Goal: Browse casually: Explore the website without a specific task or goal

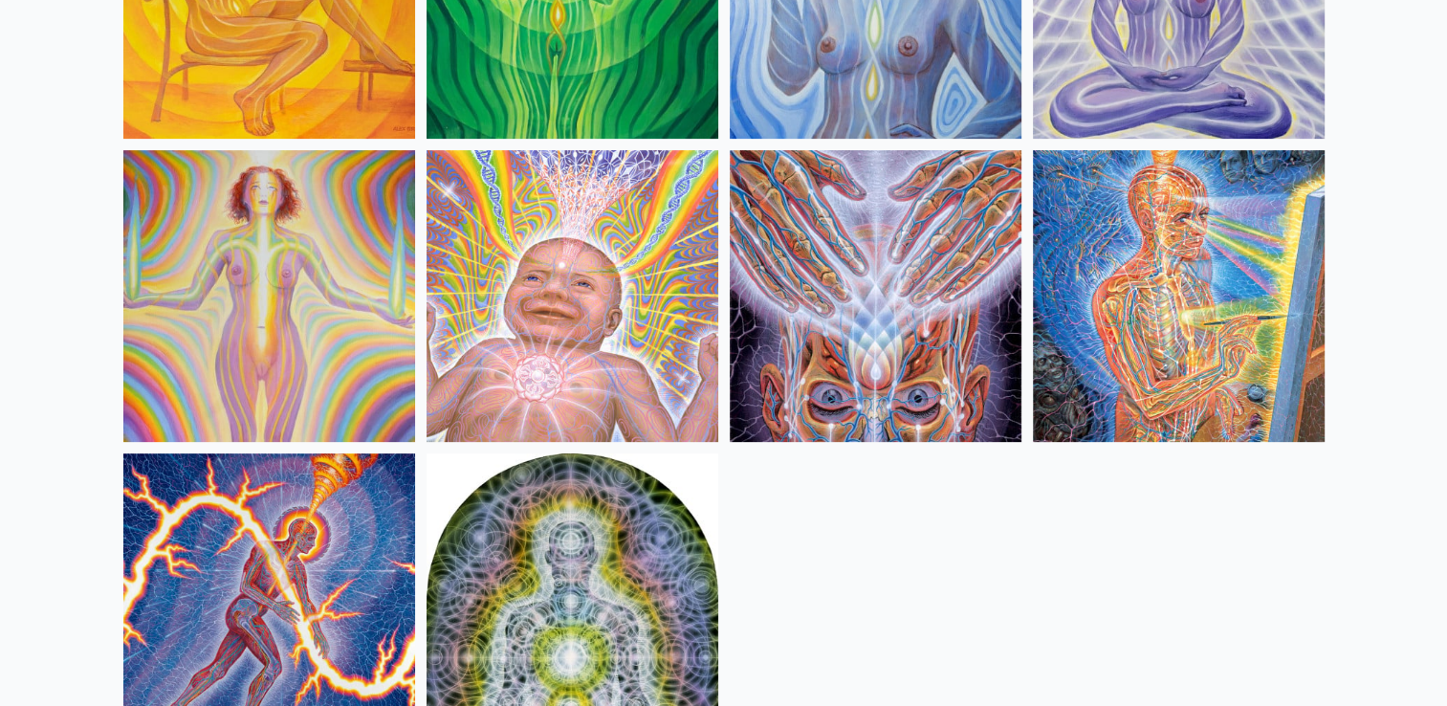
scroll to position [765, 0]
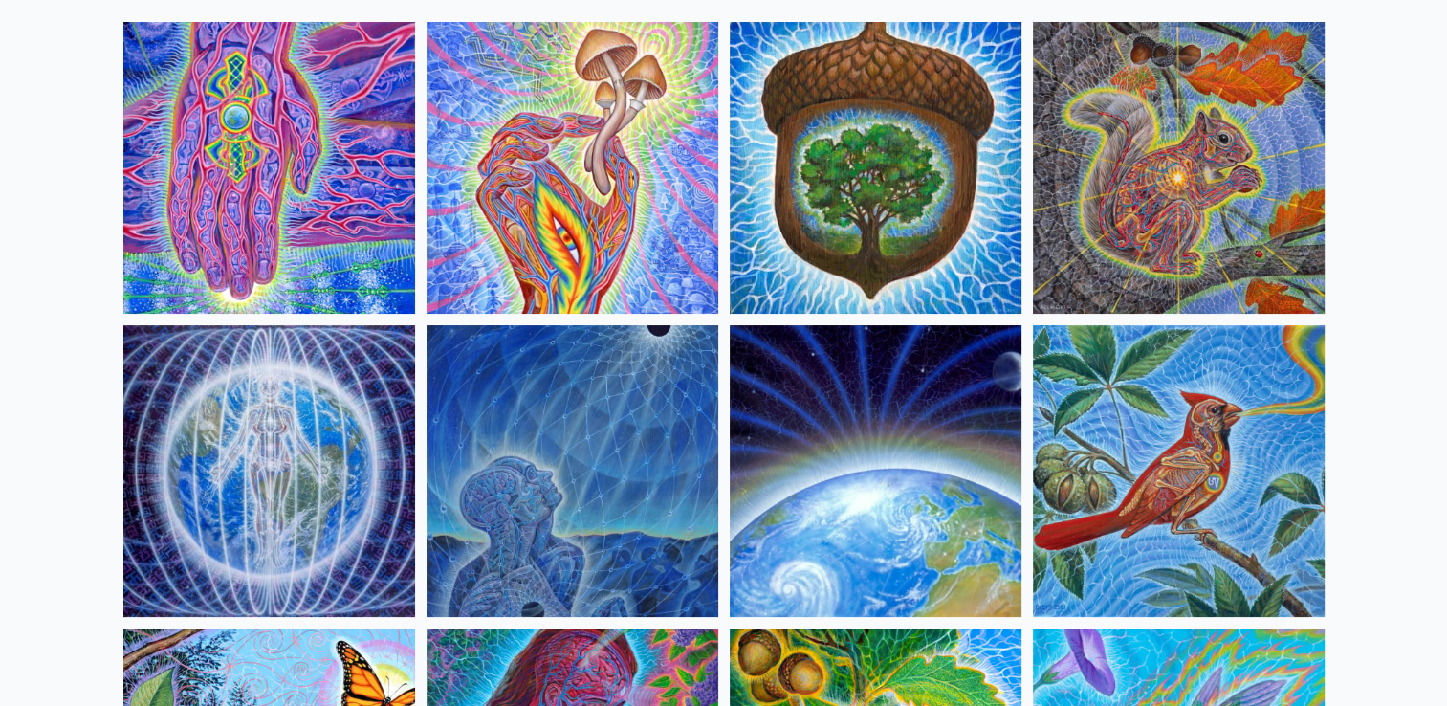
scroll to position [96, 0]
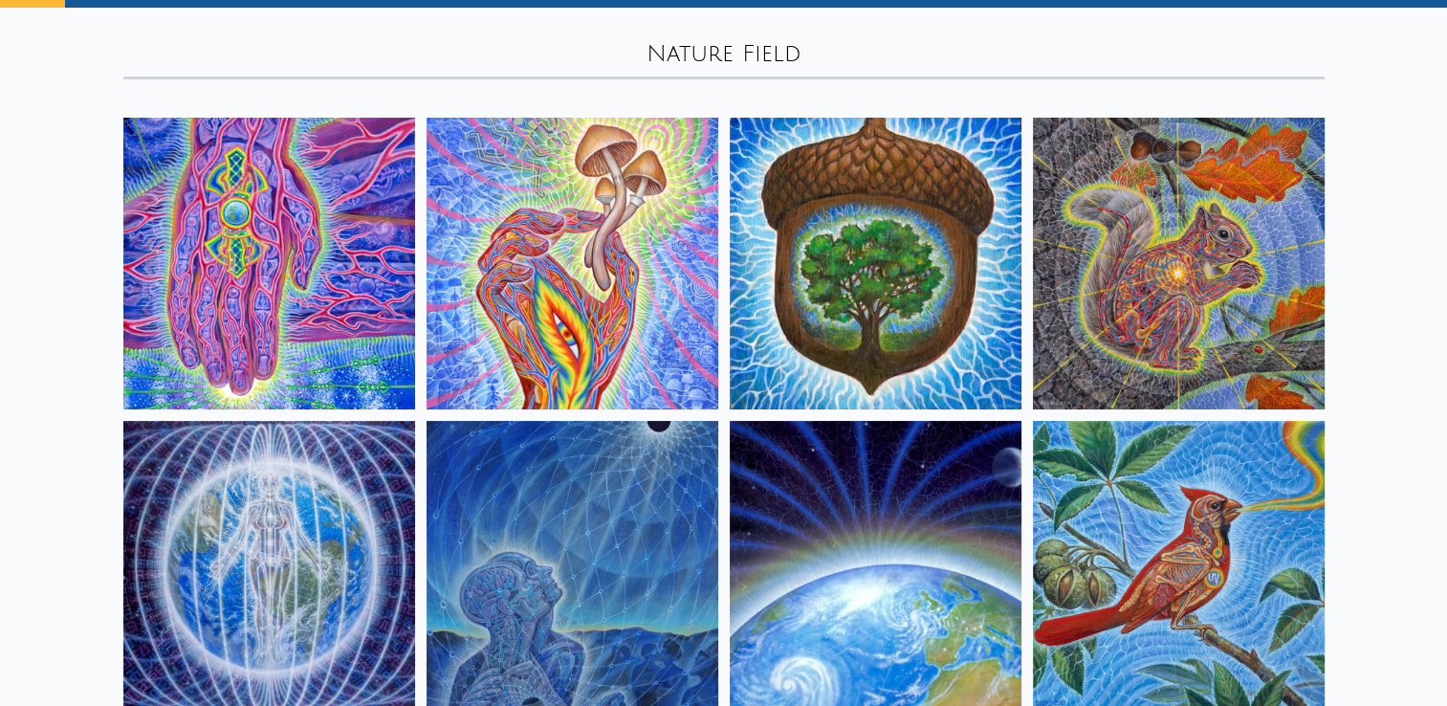
click at [583, 253] on img at bounding box center [572, 264] width 292 height 292
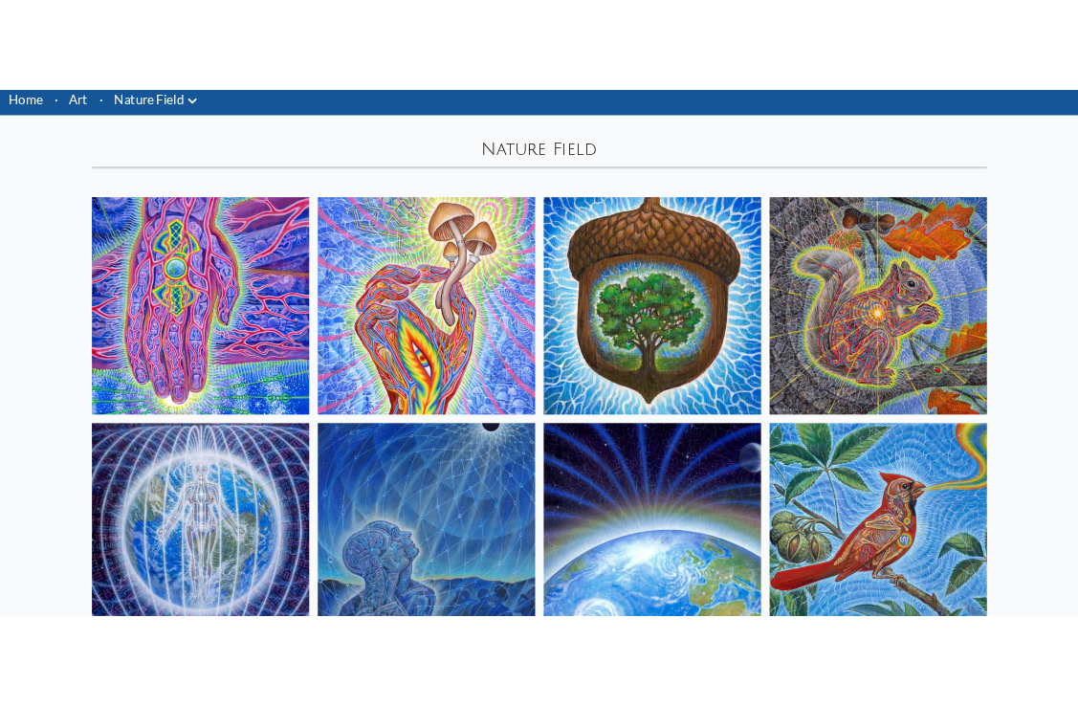
scroll to position [0, 0]
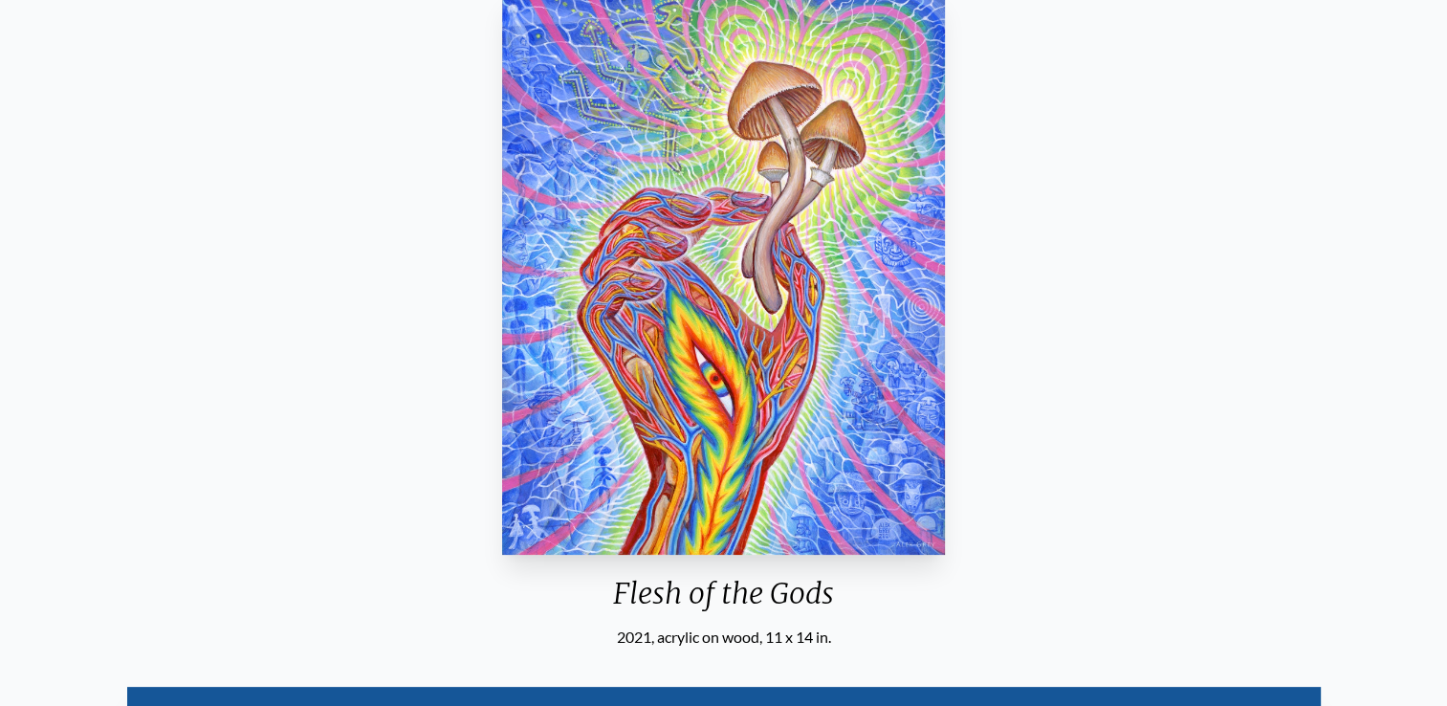
scroll to position [96, 0]
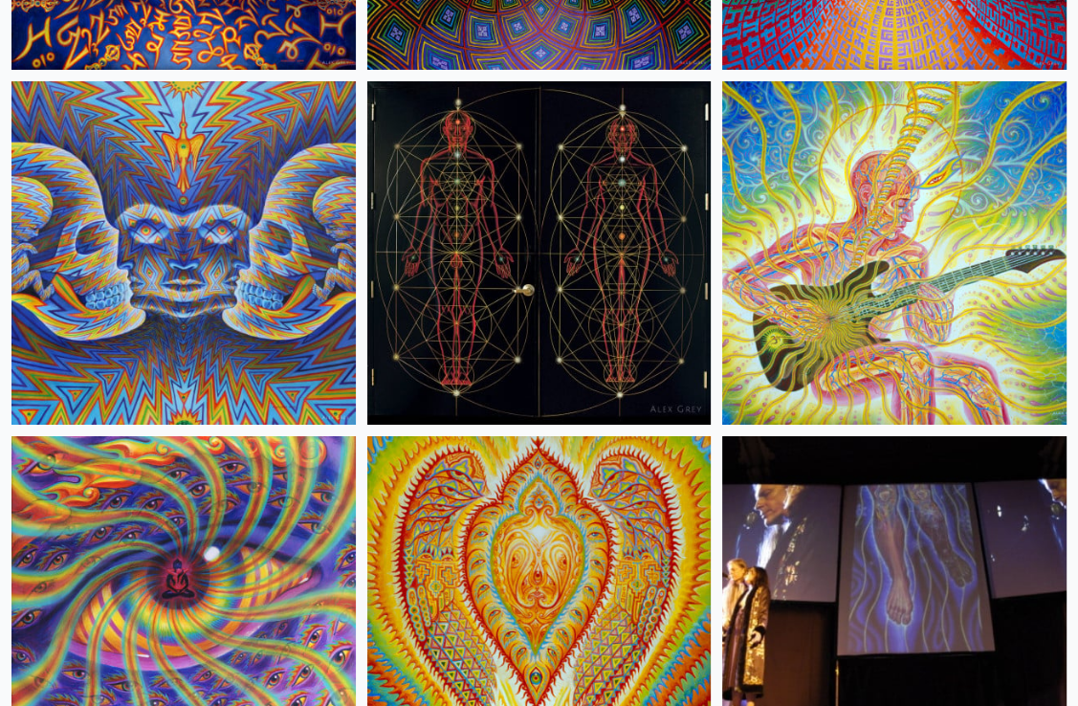
scroll to position [15776, 0]
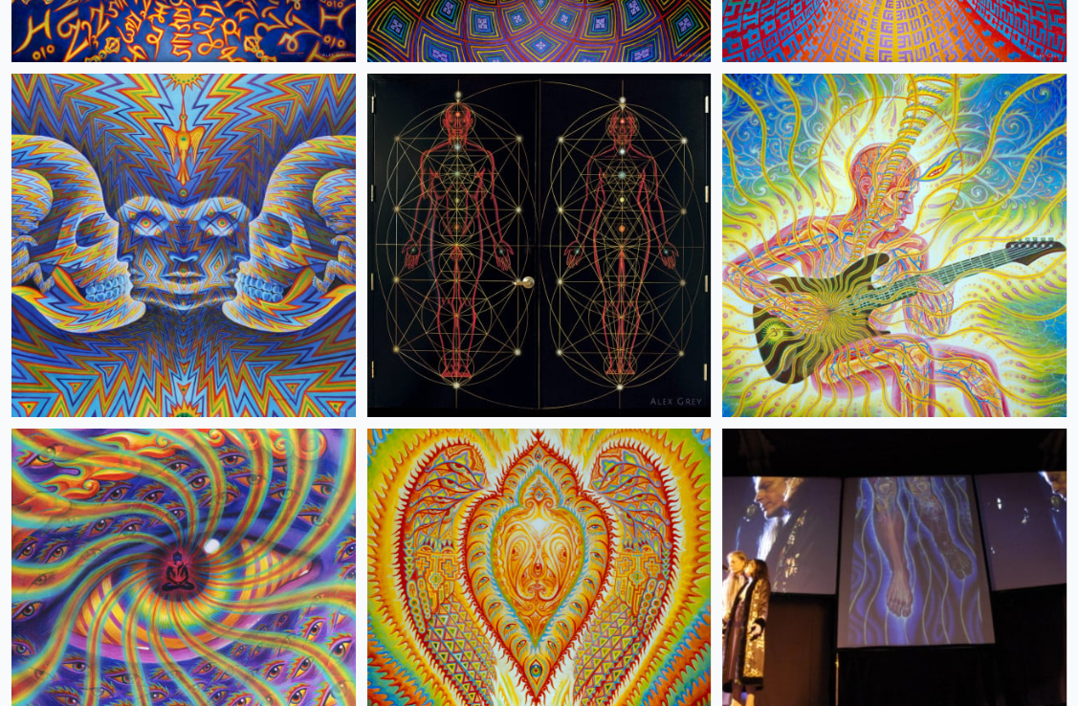
click at [502, 271] on img at bounding box center [539, 246] width 344 height 344
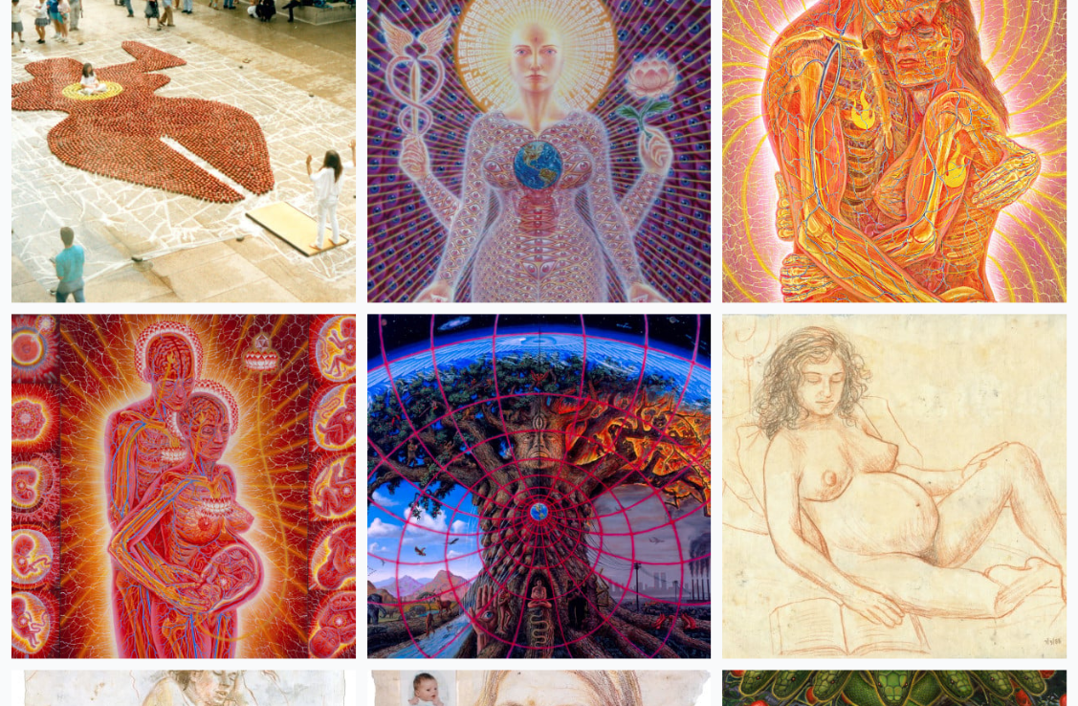
scroll to position [28589, 0]
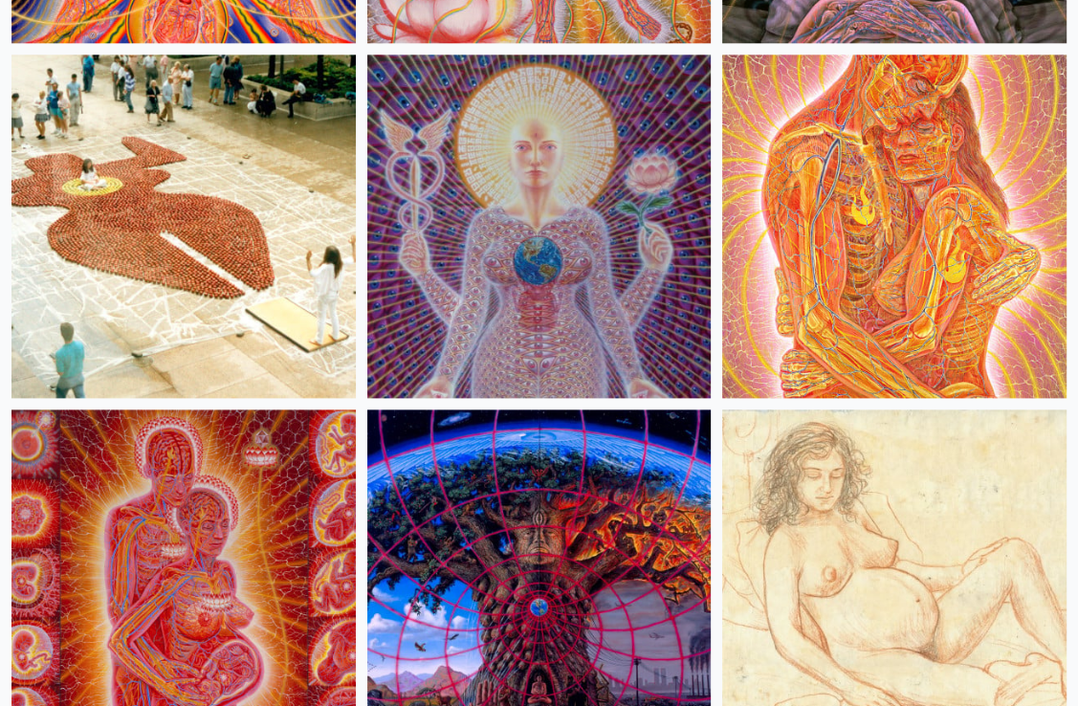
click at [947, 225] on img at bounding box center [894, 226] width 344 height 344
